Goal: Use online tool/utility: Utilize a website feature to perform a specific function

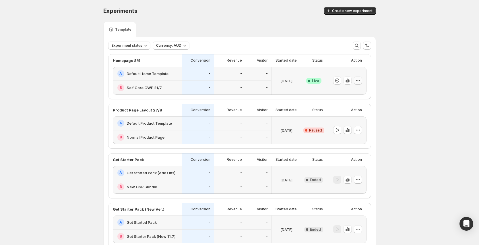
click at [360, 82] on icon "button" at bounding box center [358, 81] width 6 height 6
click at [380, 153] on div "Experiments. This page is ready Experiments Create new experiment Template Expe…" at bounding box center [239, 216] width 286 height 433
click at [364, 133] on div at bounding box center [346, 130] width 40 height 28
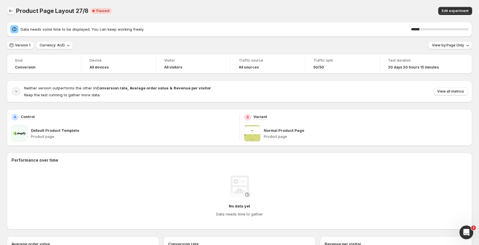
click at [13, 13] on icon "Back" at bounding box center [11, 11] width 6 height 6
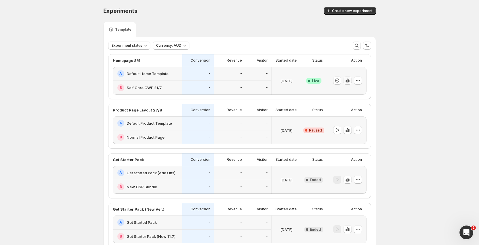
click at [350, 81] on icon "button" at bounding box center [348, 81] width 6 height 6
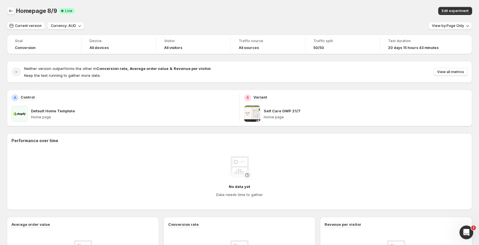
click at [12, 12] on icon "Back" at bounding box center [11, 11] width 6 height 6
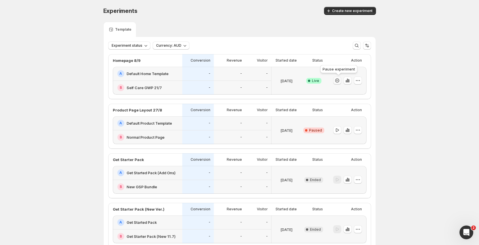
click at [338, 82] on icon "button" at bounding box center [337, 81] width 6 height 6
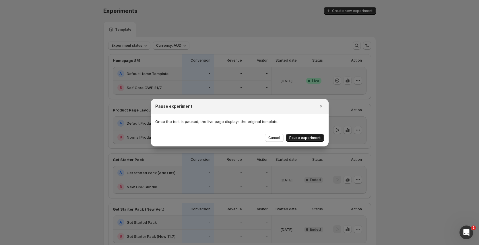
click at [308, 137] on span "Pause experiment" at bounding box center [304, 138] width 31 height 5
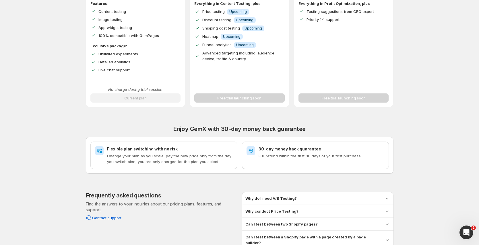
scroll to position [160, 0]
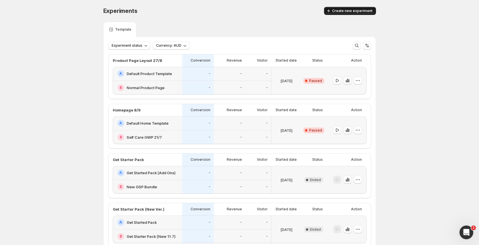
click at [360, 13] on span "Create new experiment" at bounding box center [352, 11] width 40 height 5
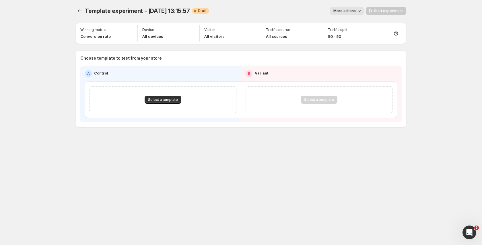
click at [354, 13] on span "More actions" at bounding box center [344, 11] width 22 height 5
click at [350, 34] on span "Rename" at bounding box center [350, 32] width 15 height 5
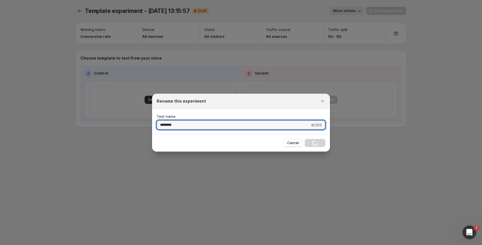
type input "********"
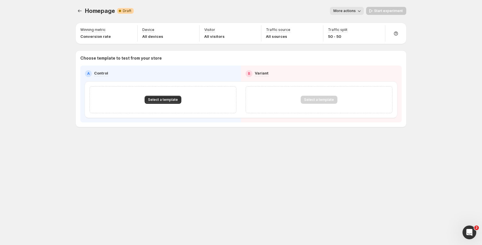
click at [344, 11] on span "More actions" at bounding box center [344, 11] width 22 height 5
click at [355, 32] on span "Rename" at bounding box center [350, 32] width 15 height 5
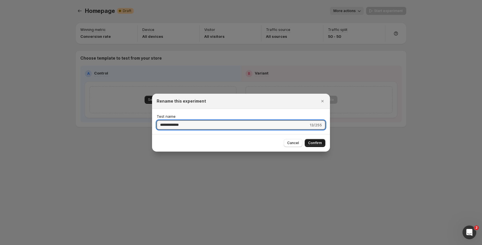
type input "**********"
click at [311, 145] on button "Confirm" at bounding box center [315, 143] width 21 height 8
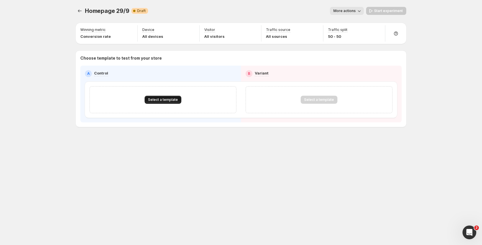
drag, startPoint x: 170, startPoint y: 92, endPoint x: 170, endPoint y: 96, distance: 4.0
click at [170, 93] on div "Select a template" at bounding box center [163, 99] width 147 height 27
click at [170, 99] on span "Select a template" at bounding box center [163, 100] width 30 height 5
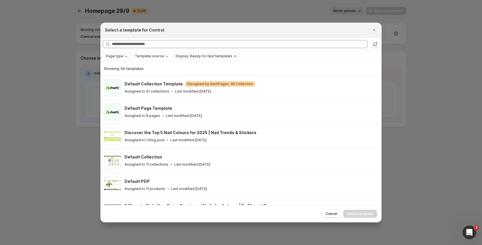
click at [125, 58] on icon "Page type" at bounding box center [126, 56] width 5 height 5
click at [127, 73] on span "Home page" at bounding box center [124, 74] width 21 height 5
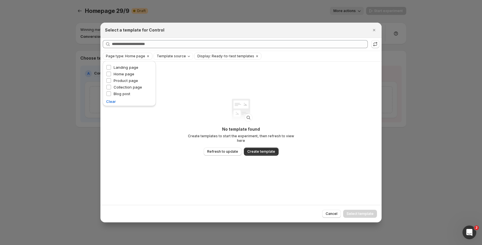
click at [248, 141] on div "No template found Create templates to start the experiment, then refresh to vie…" at bounding box center [241, 137] width 115 height 21
click at [255, 57] on icon "Clear" at bounding box center [257, 56] width 5 height 5
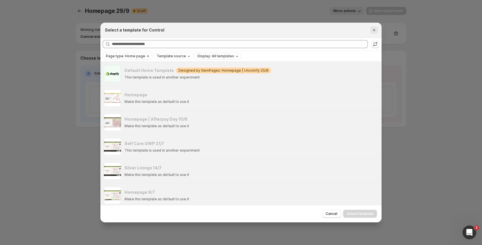
click at [374, 31] on icon "Close" at bounding box center [374, 30] width 6 height 6
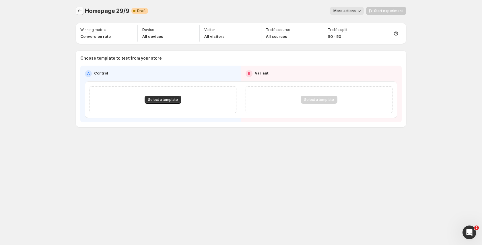
click at [83, 11] on button "Experiments" at bounding box center [80, 11] width 8 height 8
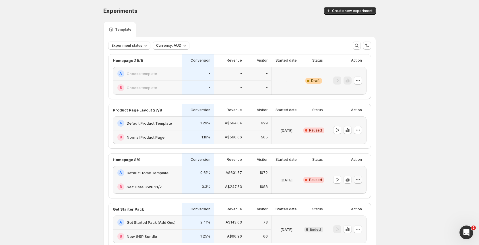
click at [360, 180] on icon "button" at bounding box center [358, 180] width 6 height 6
click at [364, 213] on span "End experiment" at bounding box center [363, 211] width 28 height 5
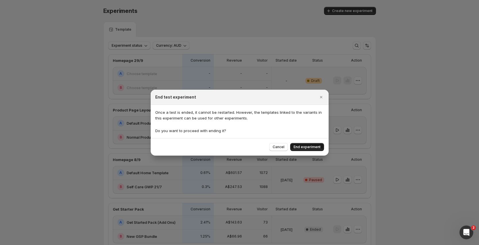
click at [317, 149] on span "End experiment" at bounding box center [307, 147] width 27 height 5
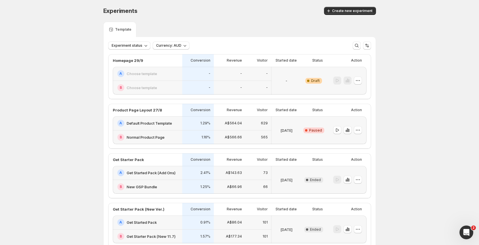
click at [275, 83] on div "-" at bounding box center [286, 81] width 30 height 28
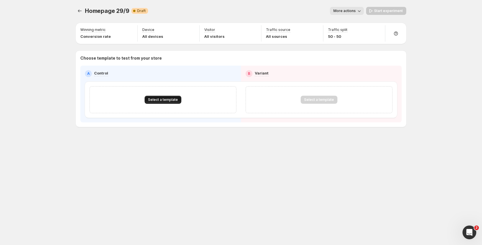
click at [167, 100] on span "Select a template" at bounding box center [163, 100] width 30 height 5
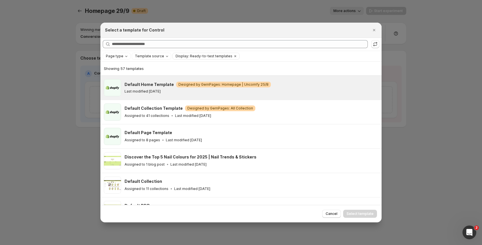
click at [193, 96] on div "Default Home Template Warning Designed by GemPages: Homepage | Uncomfy 25/8 Las…" at bounding box center [252, 87] width 254 height 17
click at [357, 211] on button "Select template" at bounding box center [360, 214] width 34 height 8
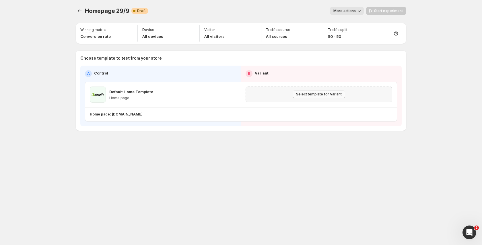
click at [317, 96] on span "Select template for Variant" at bounding box center [319, 94] width 46 height 5
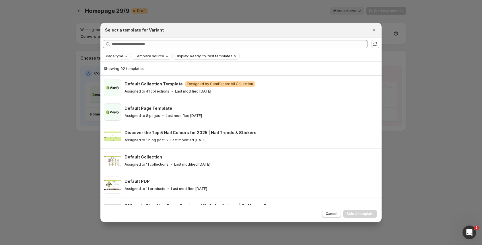
click at [152, 59] on div "Template source" at bounding box center [152, 56] width 36 height 6
click at [125, 57] on icon "Page type" at bounding box center [126, 56] width 5 height 5
click at [123, 75] on span "Home page" at bounding box center [124, 74] width 21 height 5
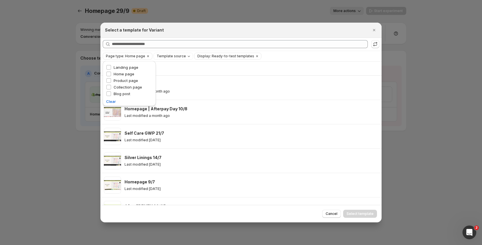
click at [214, 70] on div "Showing 36 templates" at bounding box center [241, 69] width 274 height 6
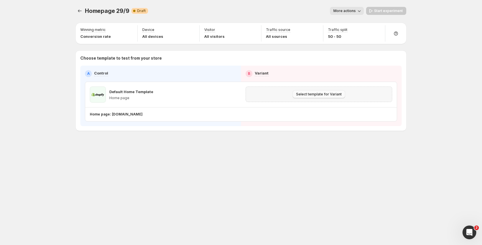
click at [328, 93] on span "Select template for Variant" at bounding box center [319, 94] width 46 height 5
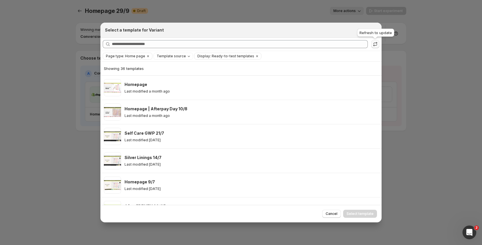
click at [378, 44] on button ":rbf:" at bounding box center [375, 44] width 8 height 8
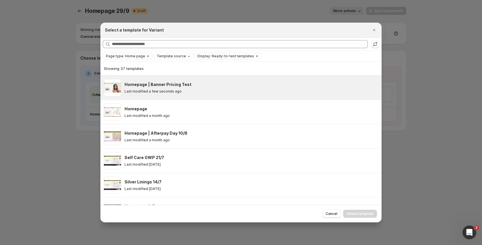
click at [258, 92] on div "Last modified a few seconds ago" at bounding box center [251, 91] width 252 height 5
click at [358, 212] on button "Select template" at bounding box center [360, 214] width 34 height 8
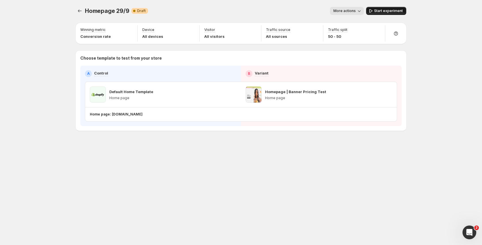
click at [390, 12] on span "Start experiment" at bounding box center [388, 11] width 29 height 5
